Goal: Task Accomplishment & Management: Use online tool/utility

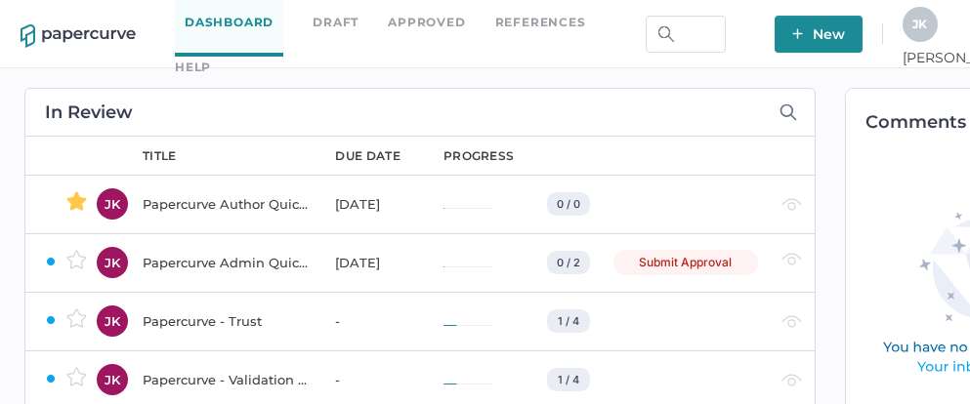
scroll to position [0, 132]
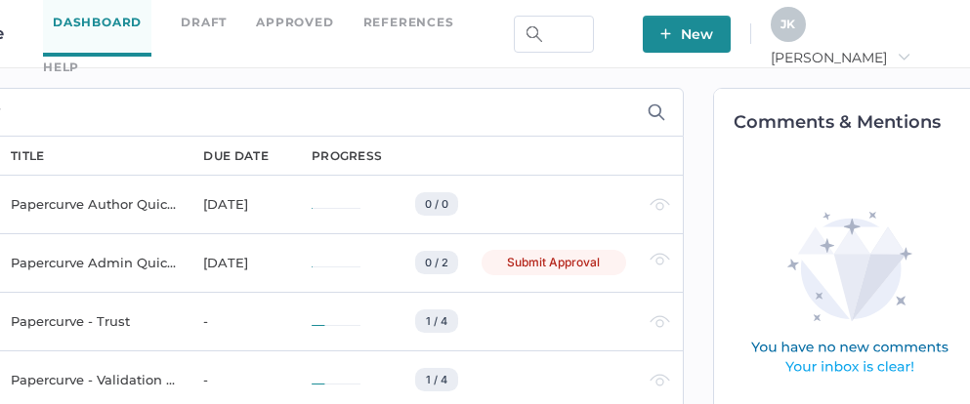
click at [910, 49] on span "[PERSON_NAME]" at bounding box center [841, 58] width 140 height 18
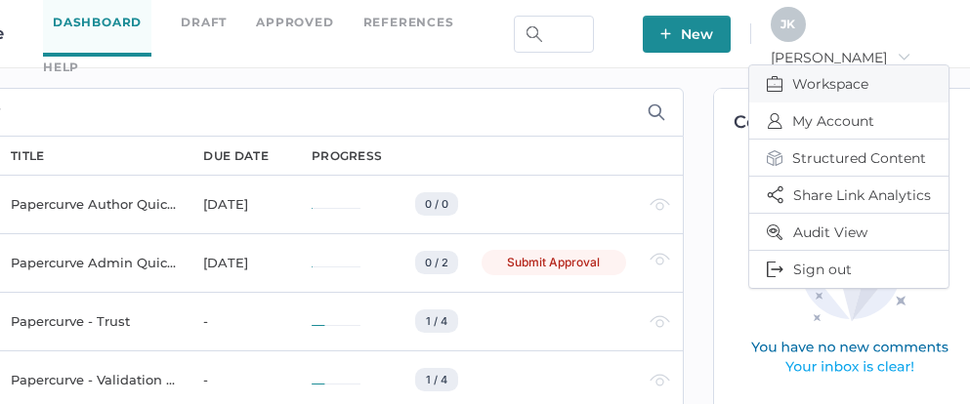
click at [828, 72] on span "Workspace" at bounding box center [849, 83] width 164 height 37
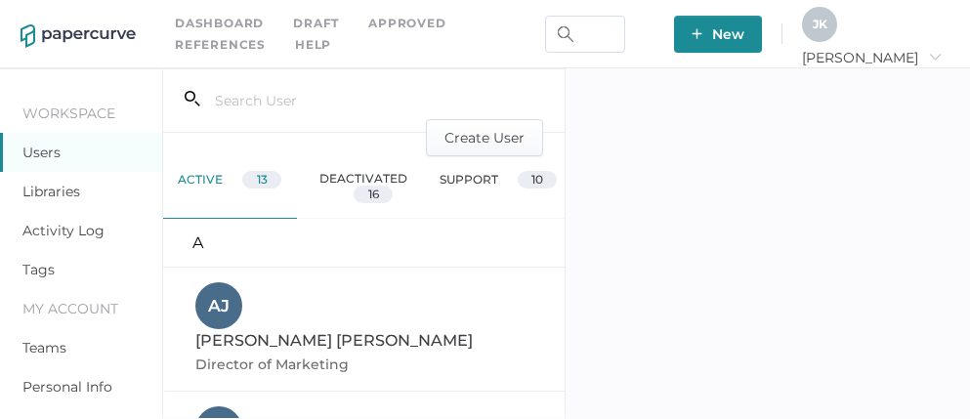
click at [47, 229] on link "Activity Log" at bounding box center [63, 231] width 82 height 18
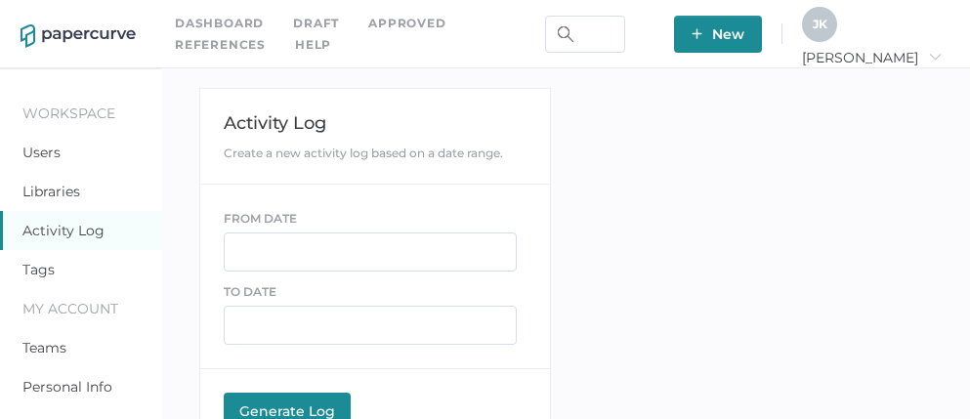
scroll to position [293, 0]
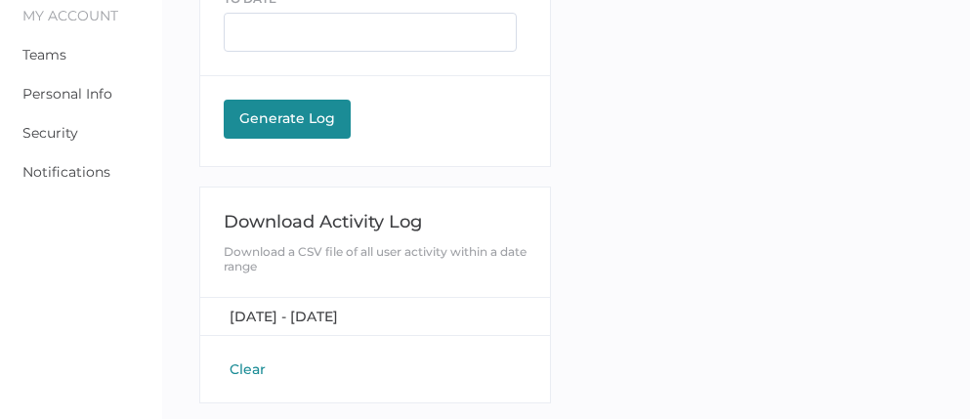
click at [253, 364] on button "Clear" at bounding box center [248, 369] width 48 height 20
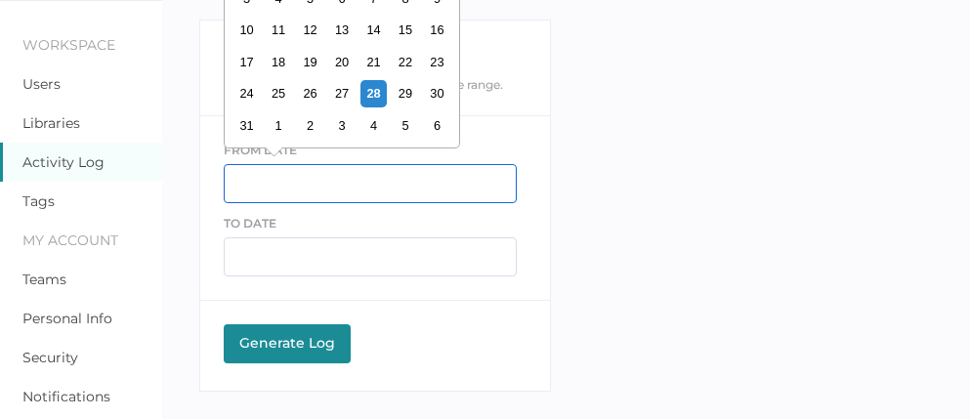
click at [289, 180] on input "text" at bounding box center [370, 183] width 293 height 39
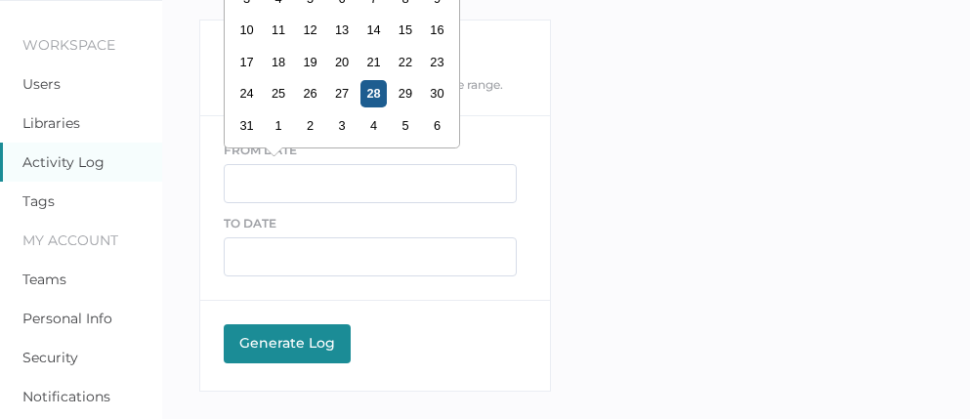
click at [365, 96] on div "28" at bounding box center [372, 93] width 26 height 26
type input "08/28/2025"
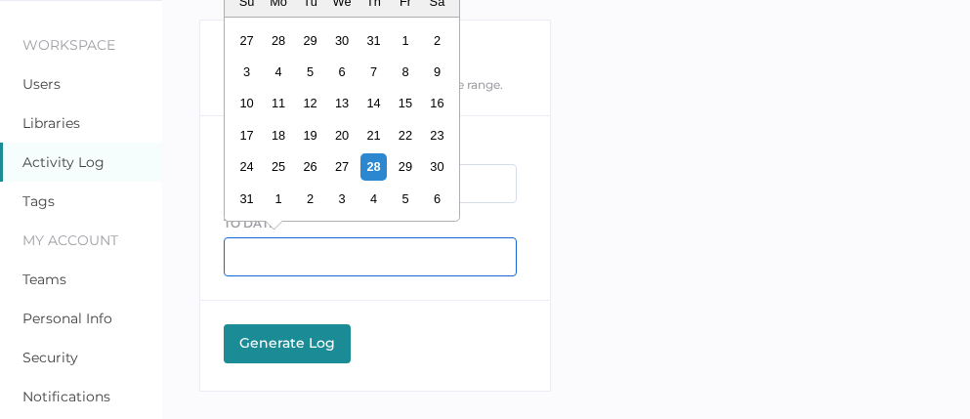
click at [284, 247] on input "text" at bounding box center [370, 256] width 293 height 39
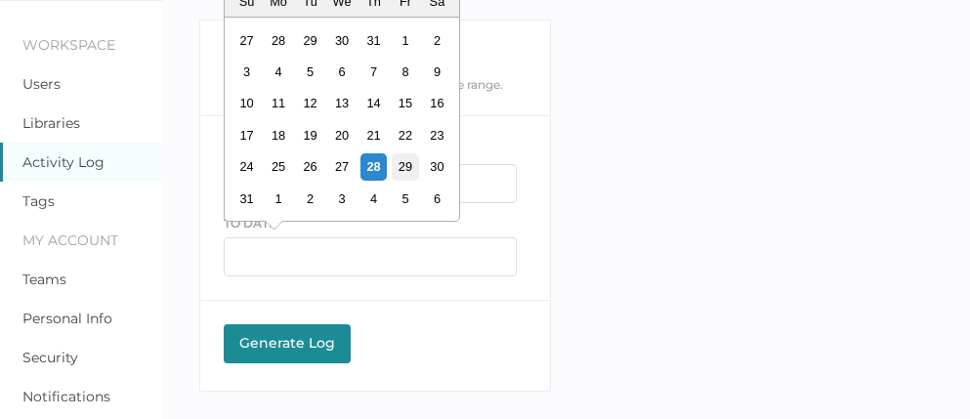
click at [408, 172] on div "29" at bounding box center [405, 166] width 26 height 26
type input "08/29/2025"
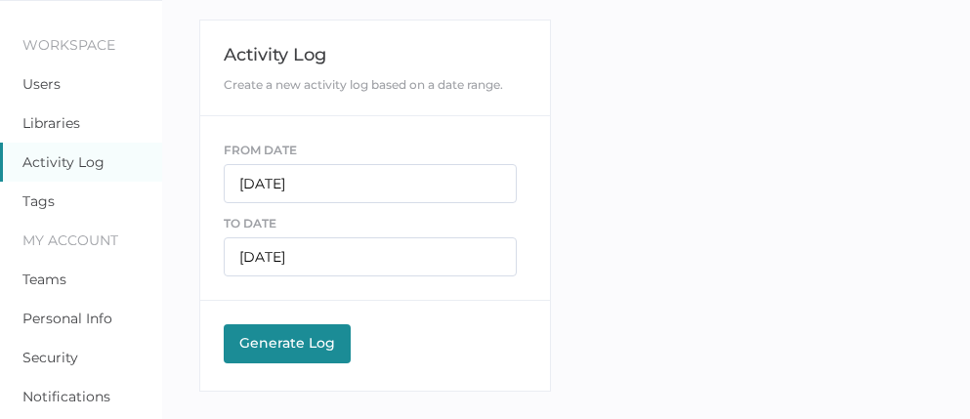
click at [282, 334] on div "Generate Log" at bounding box center [286, 343] width 107 height 18
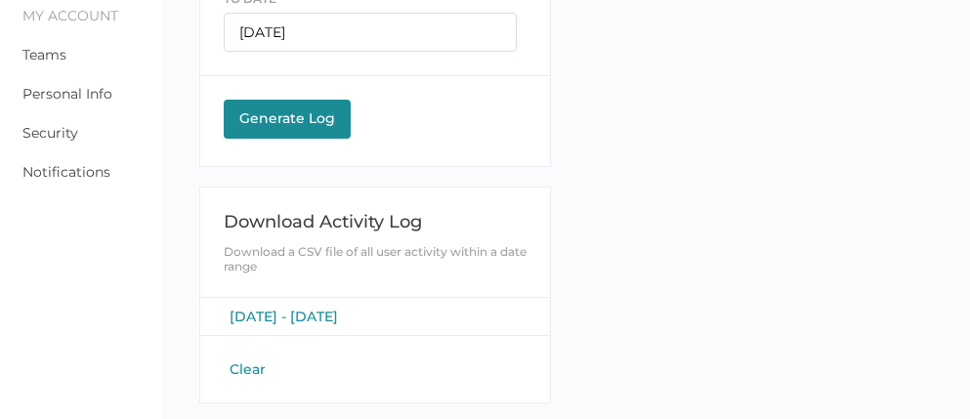
click at [318, 316] on span "August 28, 2025 - August 29, 2025" at bounding box center [284, 317] width 108 height 18
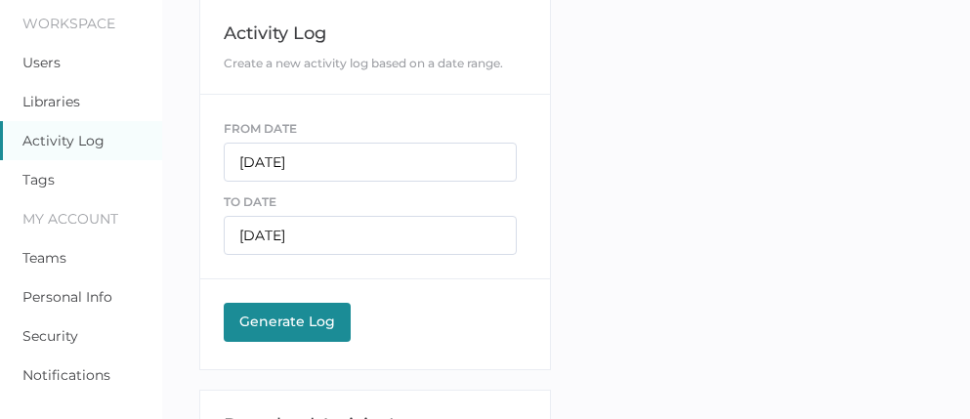
scroll to position [0, 0]
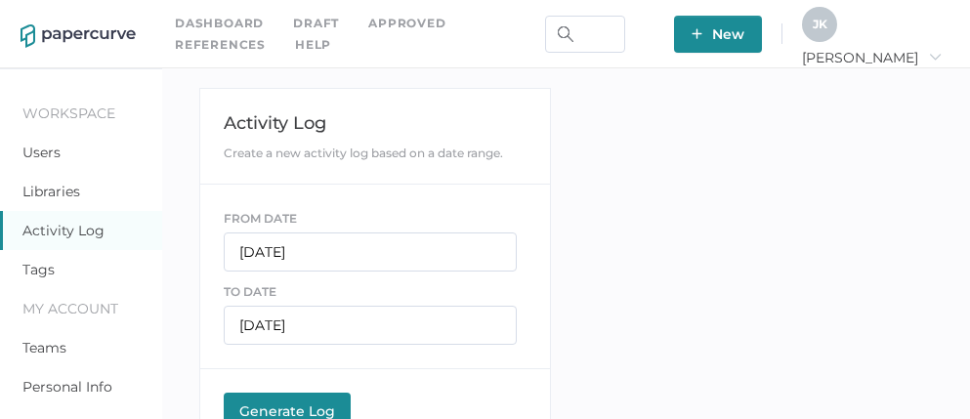
click at [871, 58] on span "[PERSON_NAME]" at bounding box center [872, 58] width 140 height 18
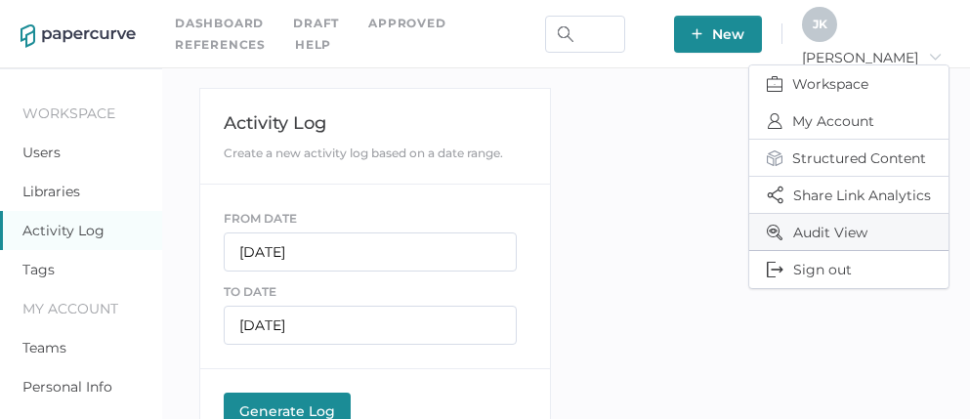
click at [837, 228] on span "Audit View" at bounding box center [849, 232] width 164 height 36
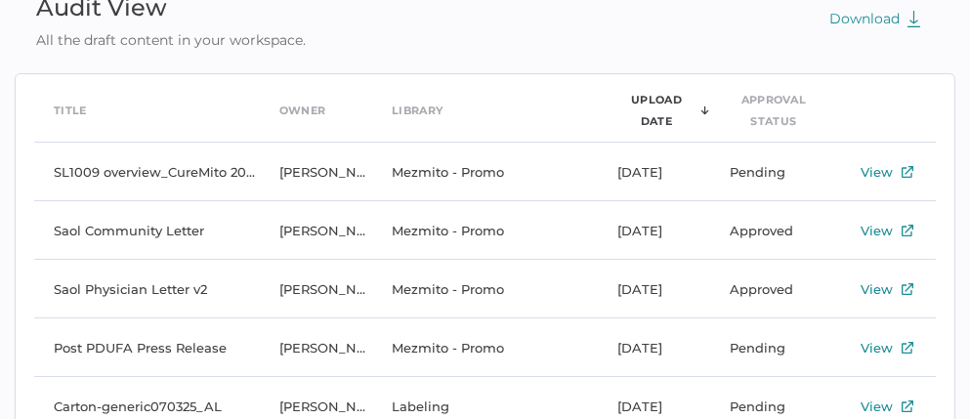
scroll to position [151, 0]
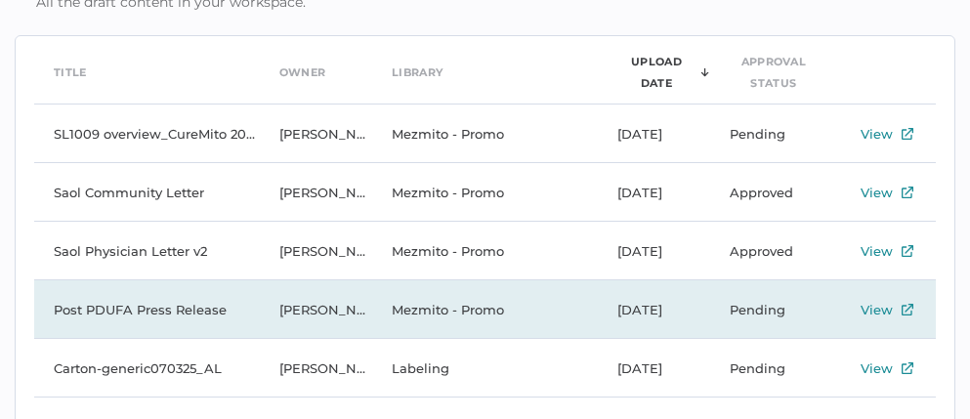
click at [176, 313] on td "Post PDUFA Press Release" at bounding box center [147, 309] width 226 height 59
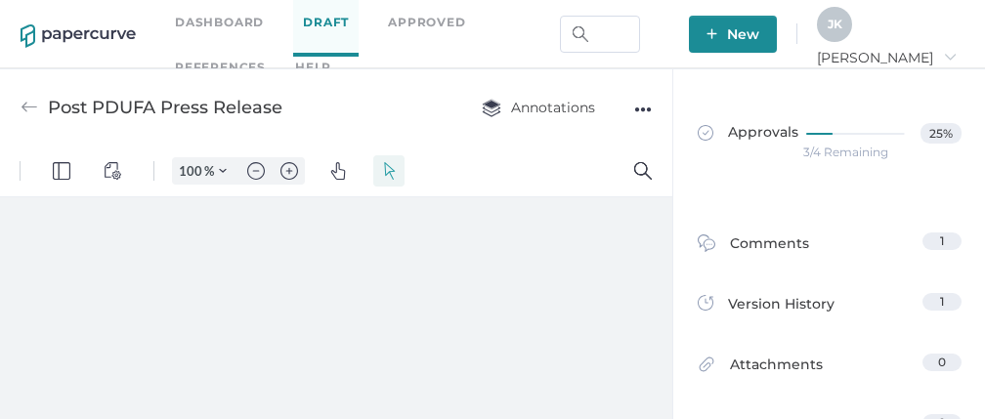
scroll to position [9, 0]
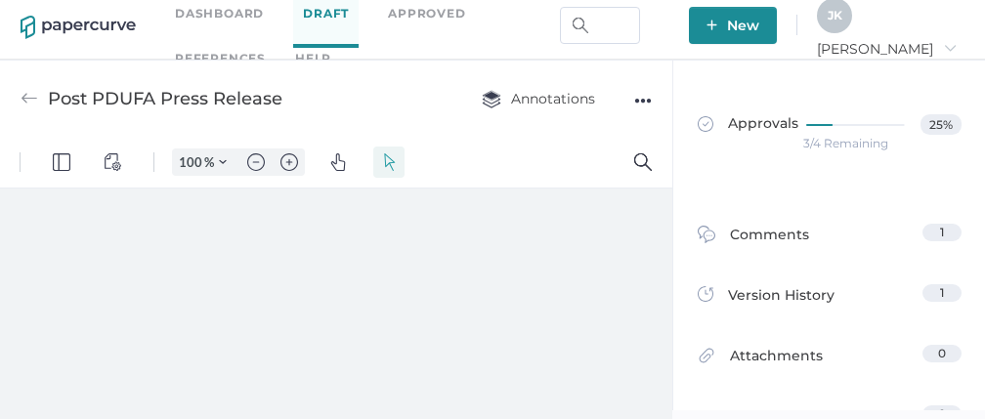
type input "111"
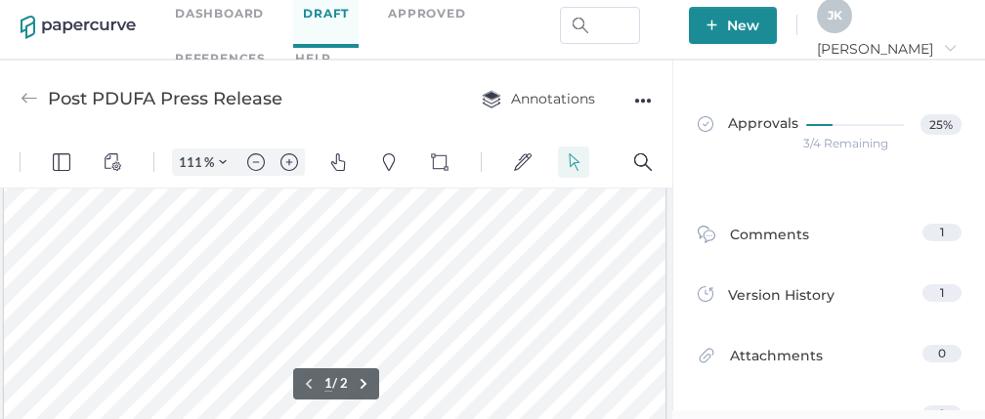
scroll to position [520, 0]
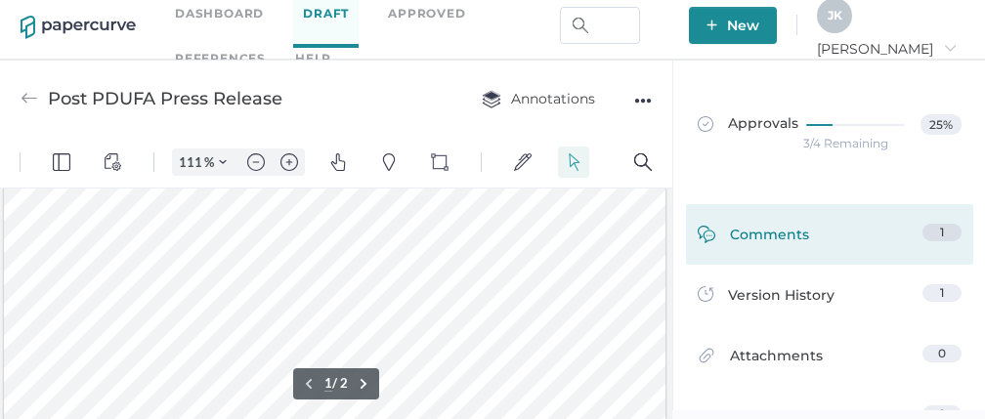
click at [781, 244] on div "Comments" at bounding box center [752, 239] width 111 height 30
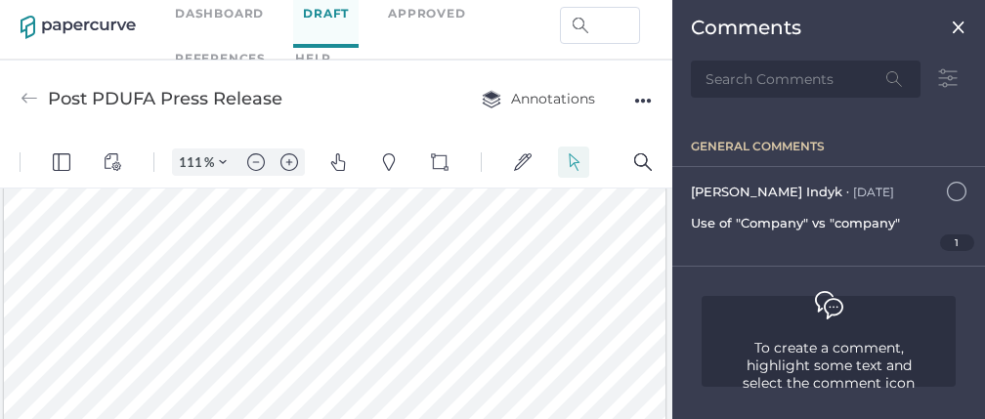
click at [454, 257] on div at bounding box center [334, 101] width 661 height 856
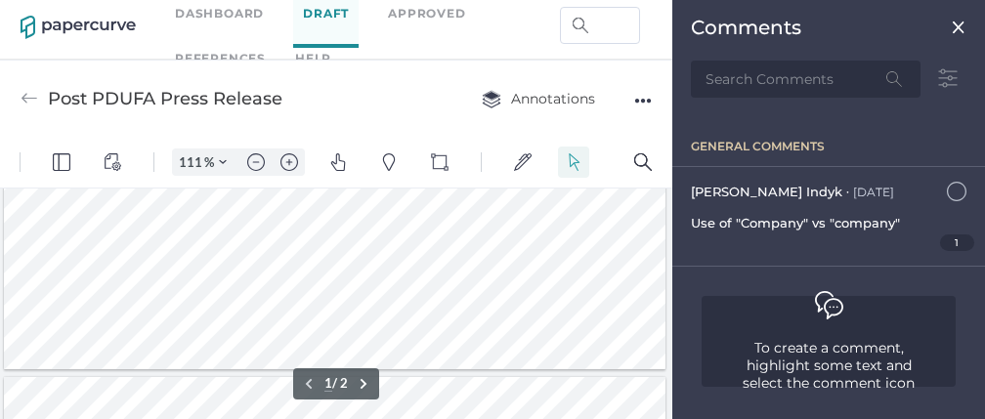
type input "2"
click at [961, 27] on img at bounding box center [958, 28] width 16 height 16
